Goal: Navigation & Orientation: Go to known website

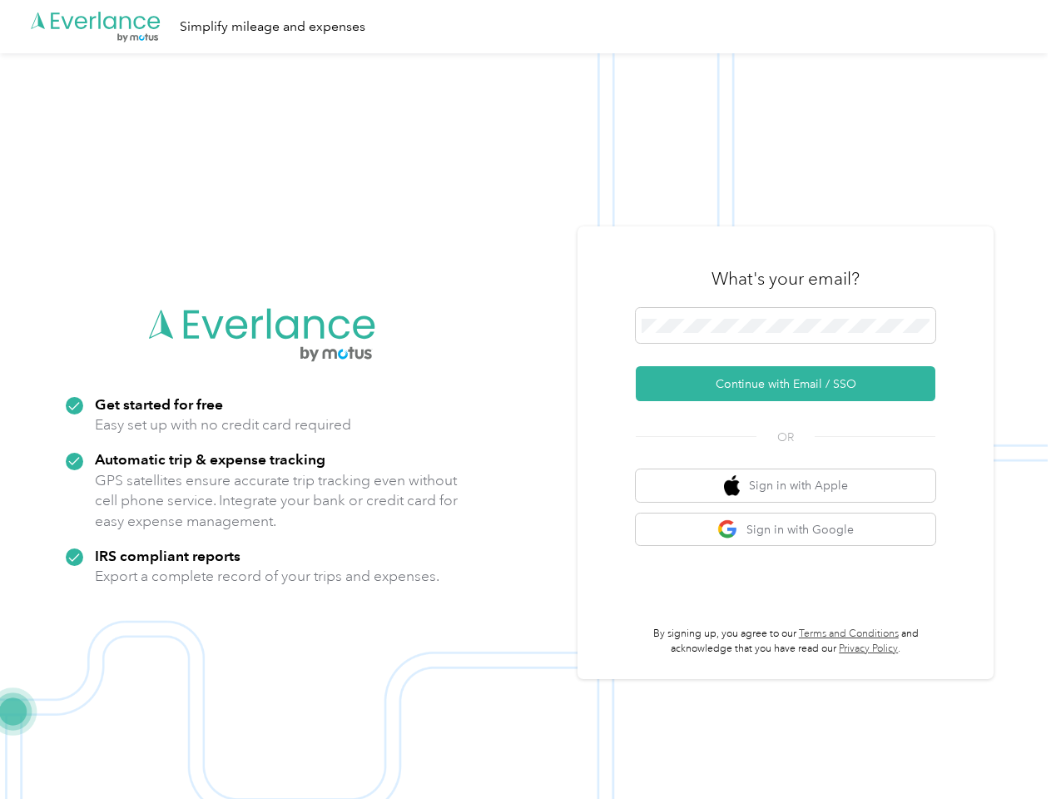
click at [528, 400] on img at bounding box center [524, 452] width 1048 height 799
click at [528, 27] on div ".cls-1 { fill: #00adee; } .cls-2 { fill: #fff; } .cls-3 { fill: #707372; } .cls…" at bounding box center [524, 26] width 1048 height 53
click at [792, 384] on button "Continue with Email / SSO" at bounding box center [786, 383] width 300 height 35
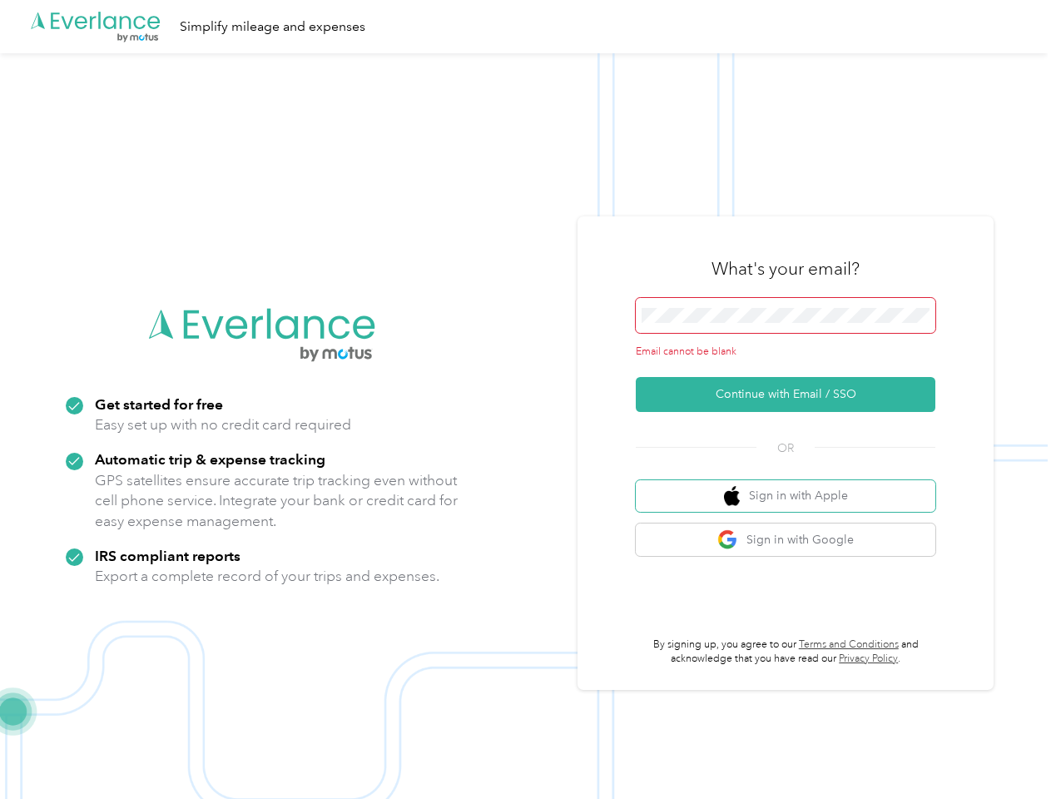
click at [792, 485] on button "Sign in with Apple" at bounding box center [786, 496] width 300 height 32
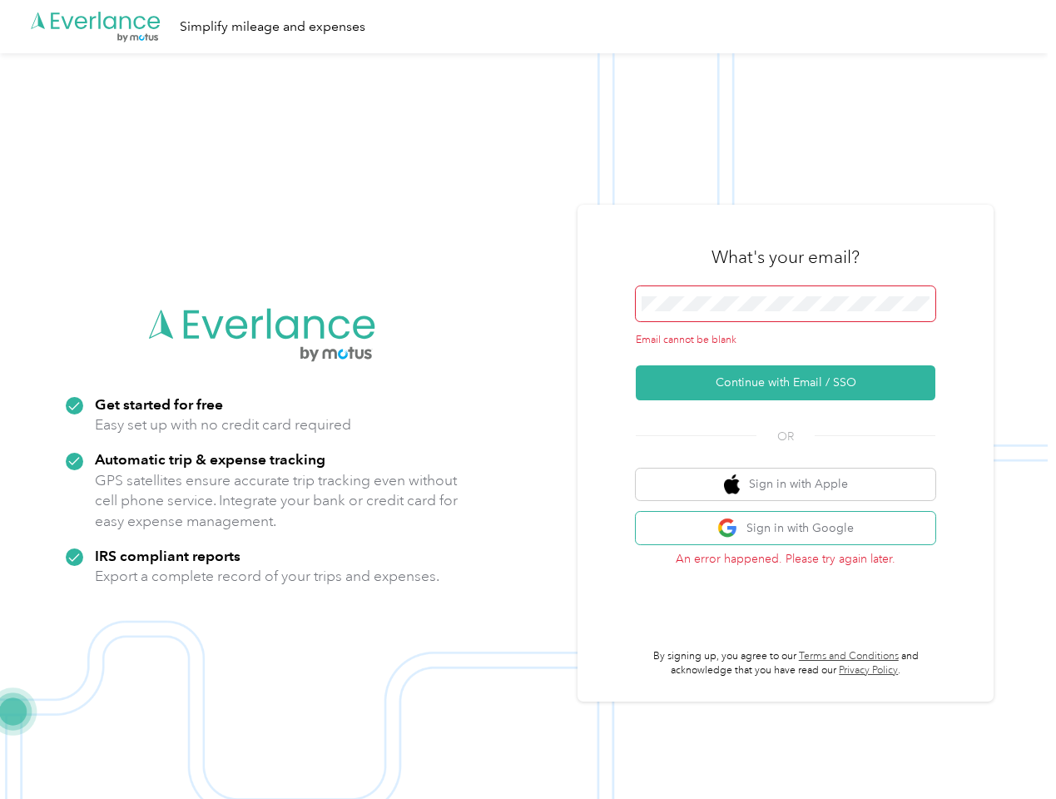
click at [792, 529] on button "Sign in with Google" at bounding box center [786, 528] width 300 height 32
